Goal: Complete application form: Complete application form

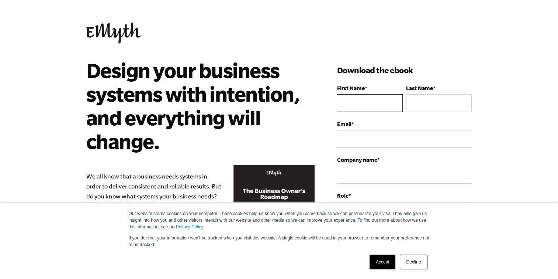
click at [359, 101] on input "First Name *" at bounding box center [370, 103] width 66 height 18
type input "Nnamdi"
type input "Azikiwe"
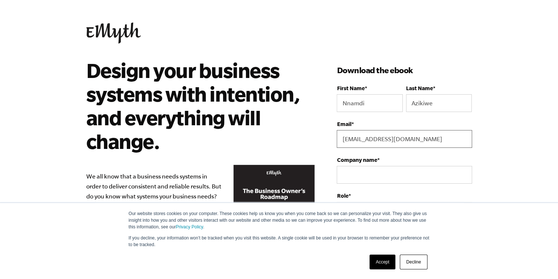
type input "[EMAIL_ADDRESS][DOMAIN_NAME]"
type input "The Mhotep Corporation"
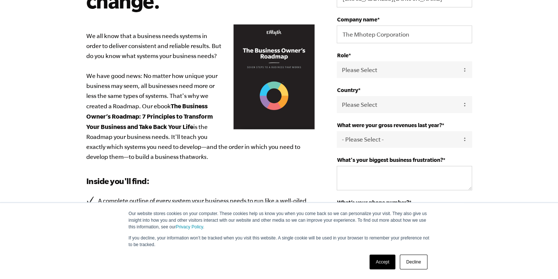
scroll to position [148, 0]
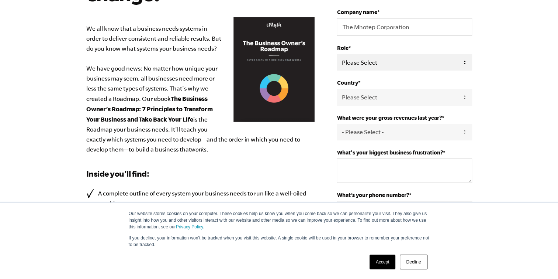
click at [453, 58] on select "Please Select Owner Partner / Co-Owner Executive Employee / Other" at bounding box center [404, 62] width 135 height 17
select select "Owner"
click at [337, 54] on select "Please Select Owner Partner / Co-Owner Executive Employee / Other" at bounding box center [404, 62] width 135 height 17
click at [460, 100] on select "Please Select [GEOGRAPHIC_DATA] [GEOGRAPHIC_DATA] [GEOGRAPHIC_DATA] [GEOGRAPHIC…" at bounding box center [404, 97] width 135 height 17
select select "[GEOGRAPHIC_DATA]"
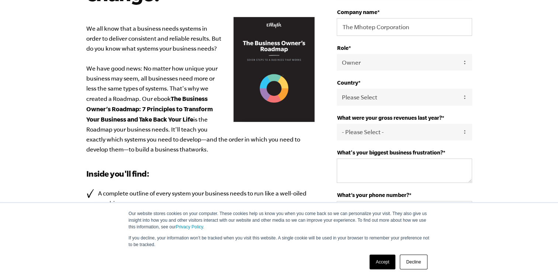
click at [337, 89] on select "Please Select [GEOGRAPHIC_DATA] [GEOGRAPHIC_DATA] [GEOGRAPHIC_DATA] [GEOGRAPHIC…" at bounding box center [404, 97] width 135 height 17
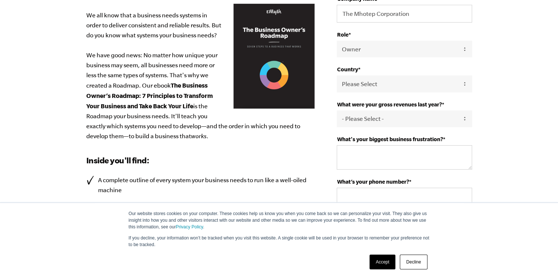
scroll to position [221, 0]
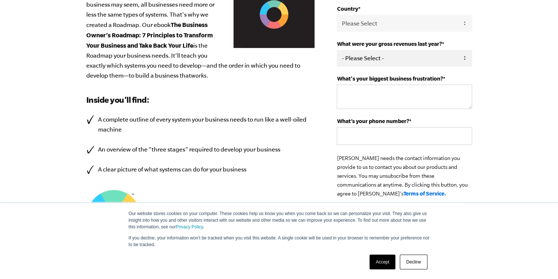
click at [446, 61] on select "- Please Select - 0-75K 76-150K 151-275K 276-500K 501-750K 751-1M 1-2.5M 2.5-5M…" at bounding box center [404, 58] width 135 height 17
select select "0-75K"
click at [337, 50] on select "- Please Select - 0-75K 76-150K 151-275K 276-500K 501-750K 751-1M 1-2.5M 2.5-5M…" at bounding box center [404, 58] width 135 height 17
click at [426, 98] on textarea "What's your biggest business frustration? *" at bounding box center [404, 96] width 135 height 24
type textarea "Generating revenue"
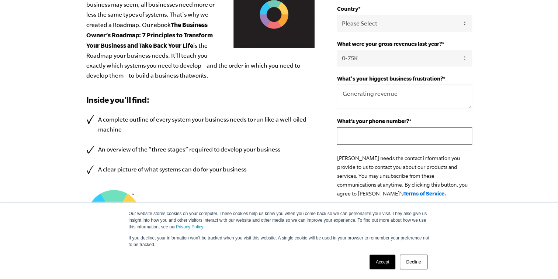
click at [413, 137] on input "What’s your phone number? *" at bounding box center [404, 136] width 135 height 18
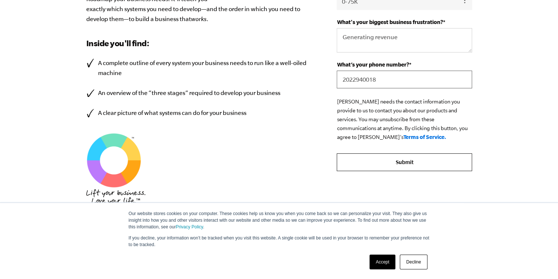
scroll to position [321, 0]
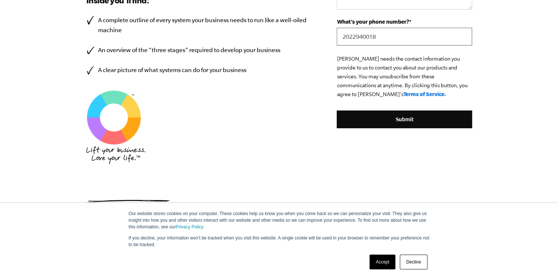
type input "2022940018"
click at [410, 263] on link "Decline" at bounding box center [413, 261] width 27 height 15
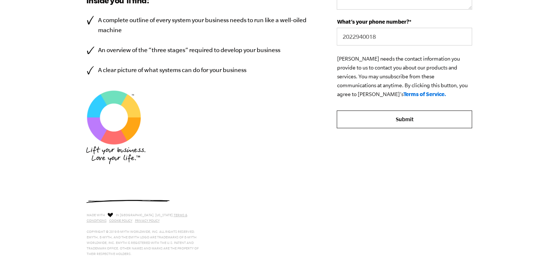
click at [395, 120] on input "Submit" at bounding box center [404, 119] width 135 height 18
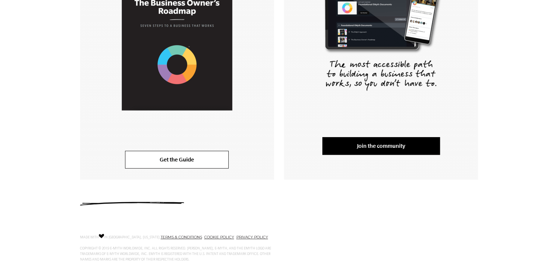
scroll to position [223, 0]
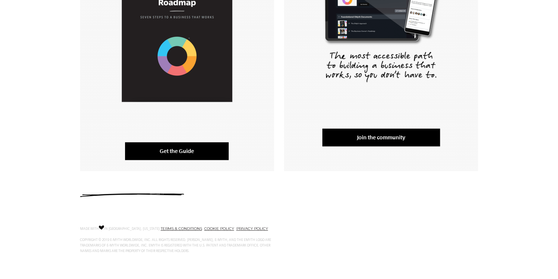
click at [186, 150] on link "Get the Guide" at bounding box center [177, 151] width 104 height 18
